Goal: Task Accomplishment & Management: Manage account settings

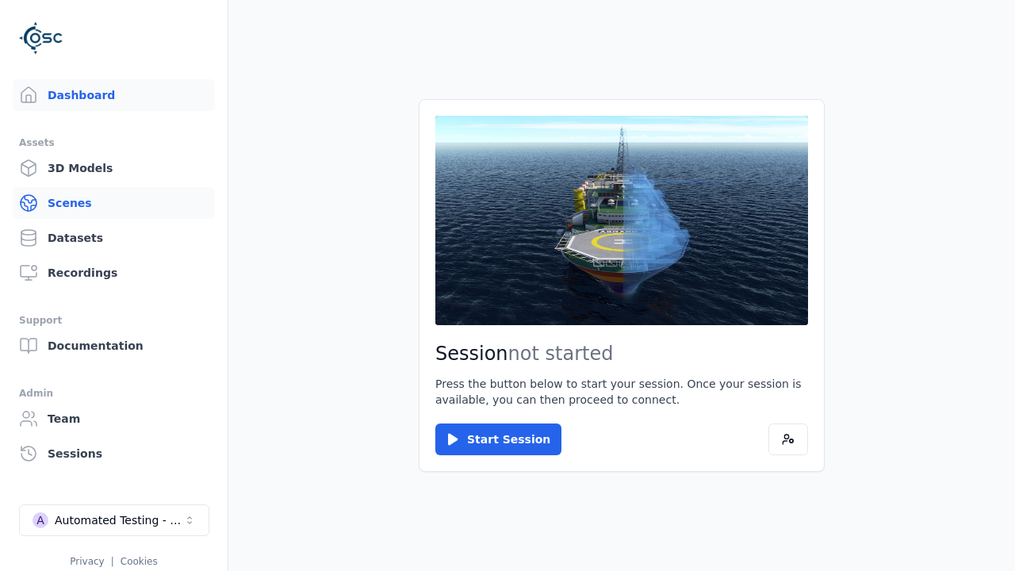
click at [113, 203] on link "Scenes" at bounding box center [114, 203] width 202 height 32
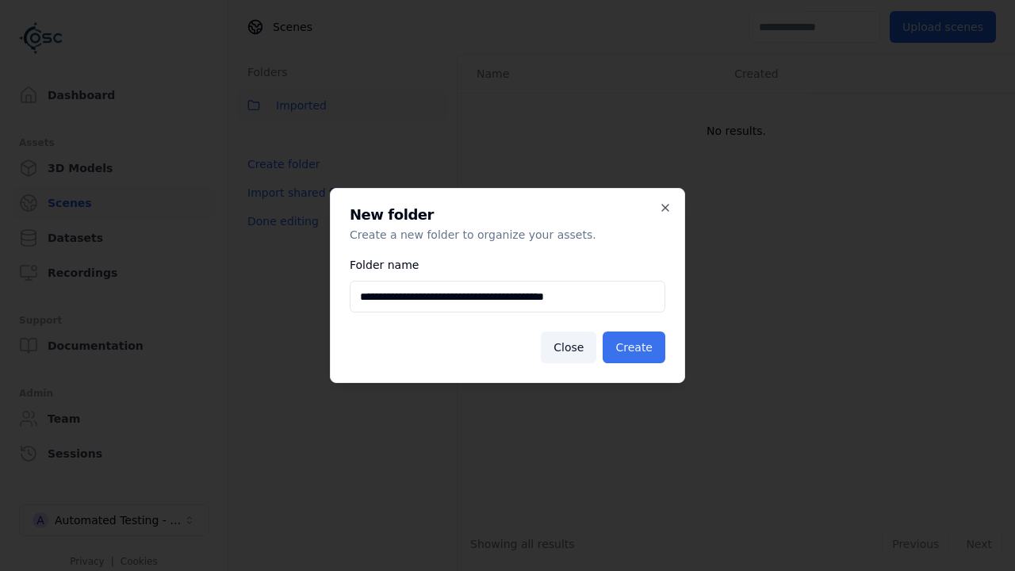
type input "**********"
click at [637, 347] on button "Create" at bounding box center [633, 347] width 63 height 32
click at [278, 235] on button "Done editing" at bounding box center [283, 221] width 90 height 29
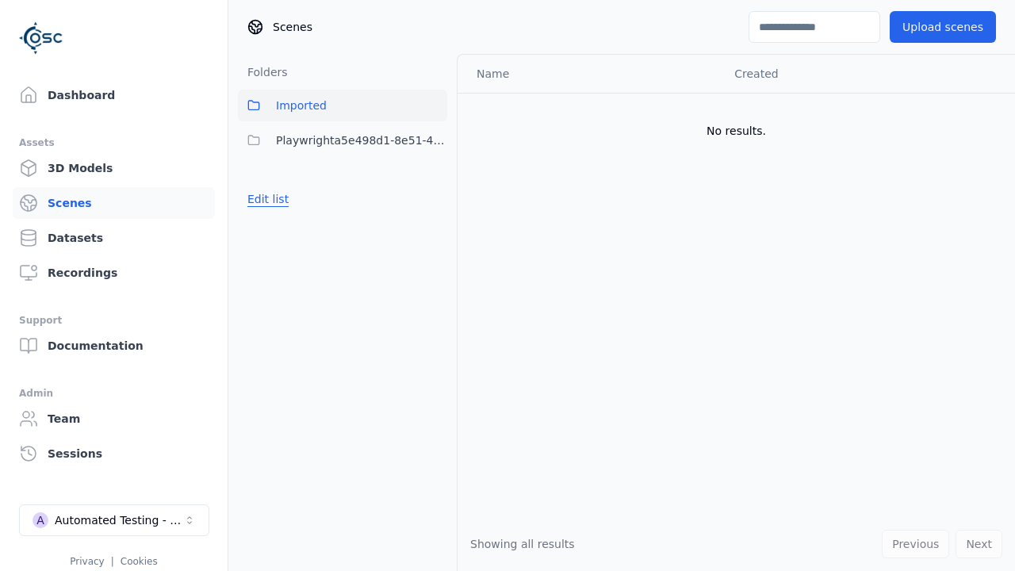
click at [265, 199] on button "Edit list" at bounding box center [268, 199] width 60 height 29
click at [434, 140] on html "Support Dashboard Assets 3D Models Scenes Datasets Recordings Support Documenta…" at bounding box center [507, 285] width 1015 height 571
click at [434, 224] on div "Rename" at bounding box center [441, 223] width 106 height 25
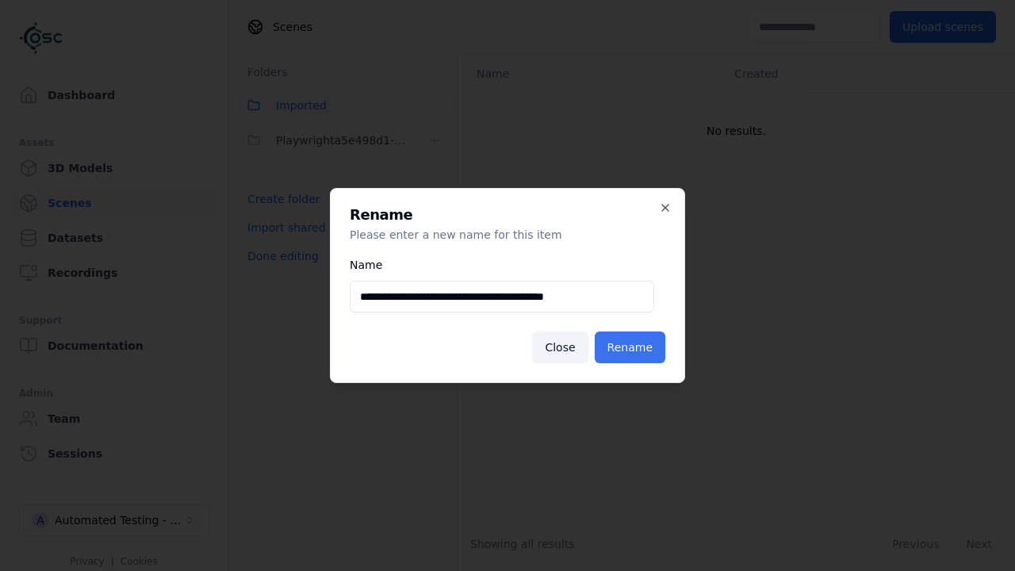
click at [502, 296] on input "**********" at bounding box center [502, 297] width 304 height 32
type input "**********"
click at [633, 347] on button "Rename" at bounding box center [630, 347] width 71 height 32
click at [278, 256] on button "Done editing" at bounding box center [283, 256] width 90 height 29
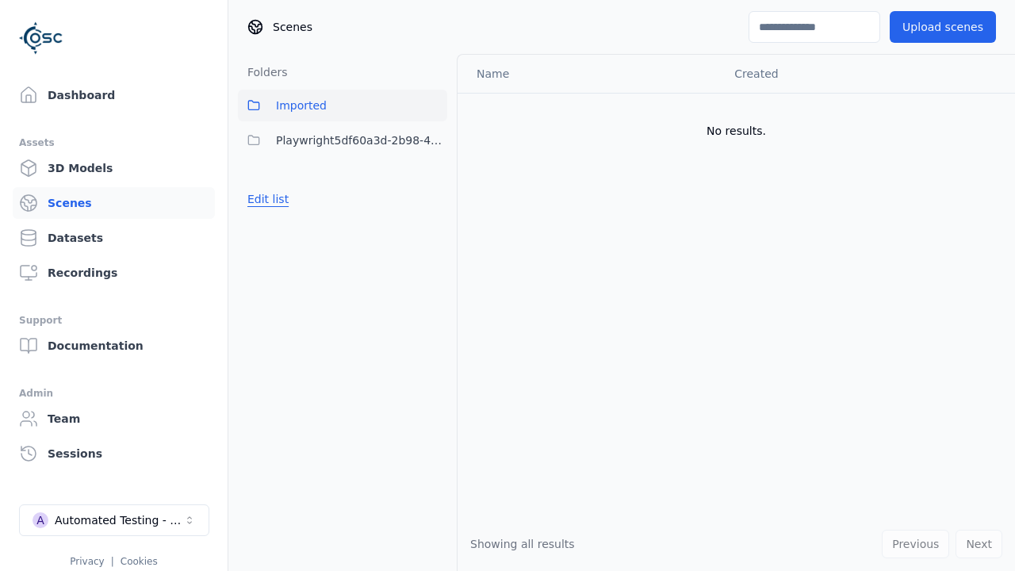
click at [265, 199] on button "Edit list" at bounding box center [268, 199] width 60 height 29
click at [434, 140] on html "Support Dashboard Assets 3D Models Scenes Datasets Recordings Support Documenta…" at bounding box center [507, 285] width 1015 height 571
click at [434, 249] on div "Delete" at bounding box center [441, 248] width 106 height 25
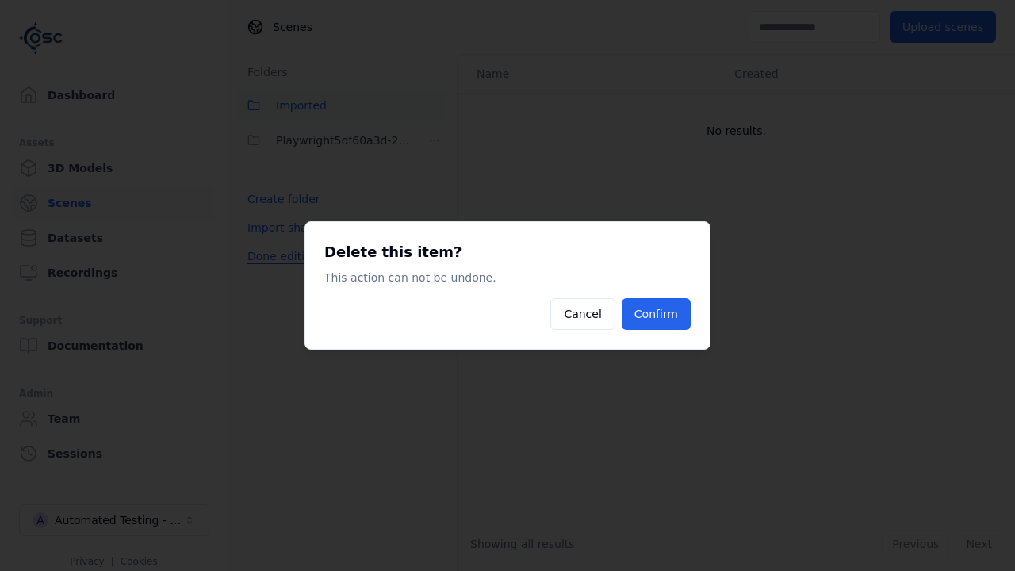
click at [658, 314] on button "Confirm" at bounding box center [655, 314] width 69 height 32
click at [278, 256] on div "Folders Imported Playwright5df60a3d-2b98-4ed5-8a41-2b89d298ca10 Create folder I…" at bounding box center [342, 312] width 228 height 517
